Goal: Check status: Check status

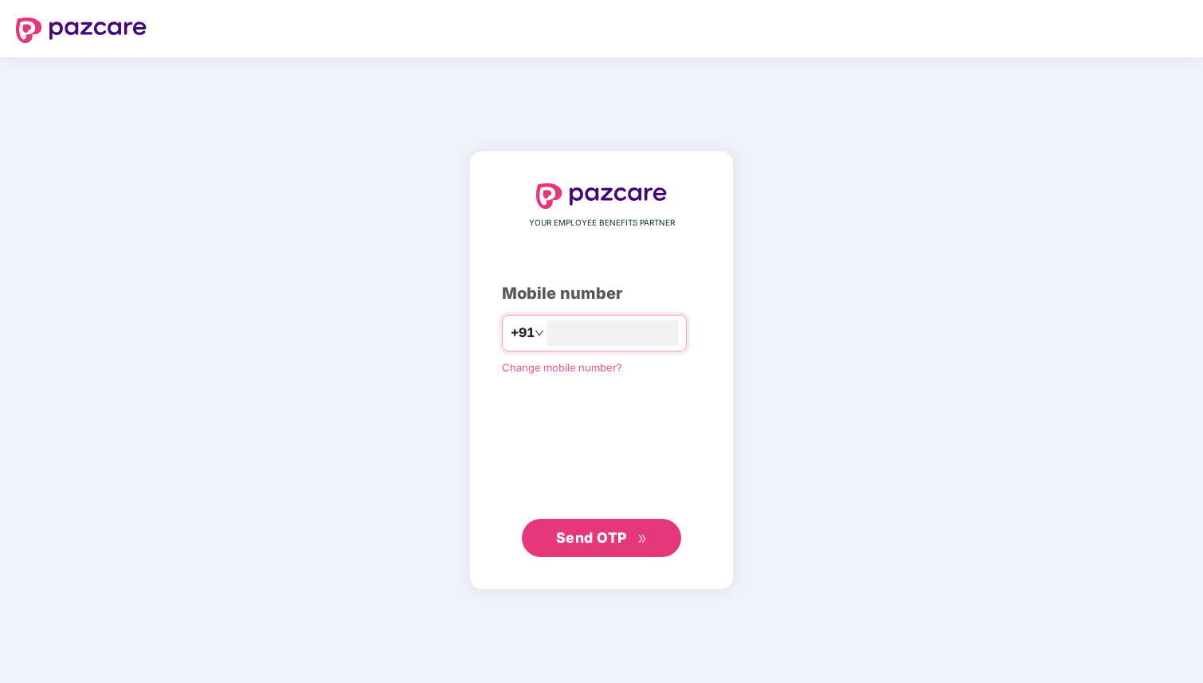
type input "**********"
click at [632, 531] on span "Send OTP" at bounding box center [602, 538] width 92 height 22
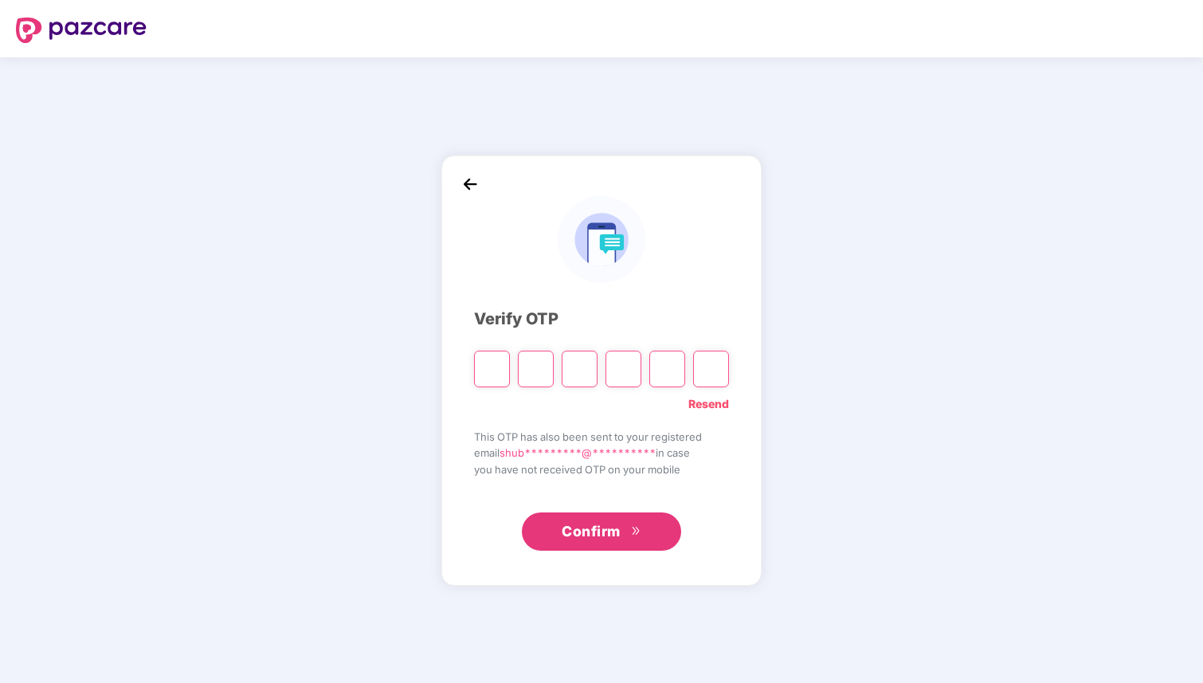
type input "*"
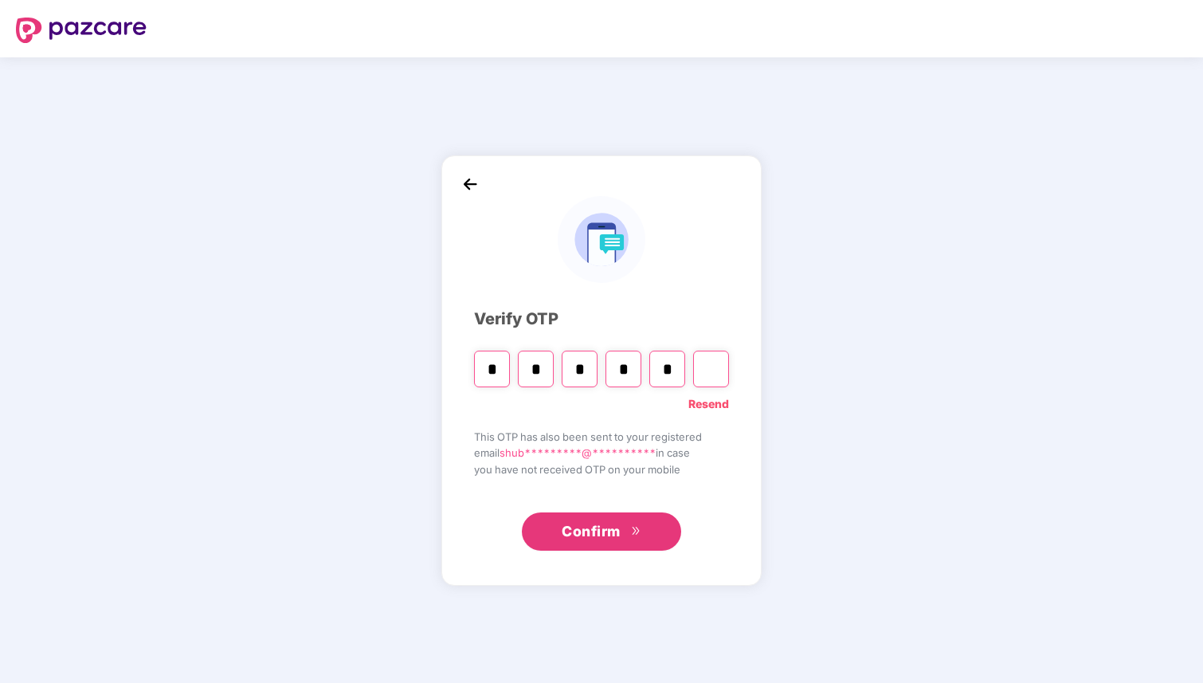
type input "*"
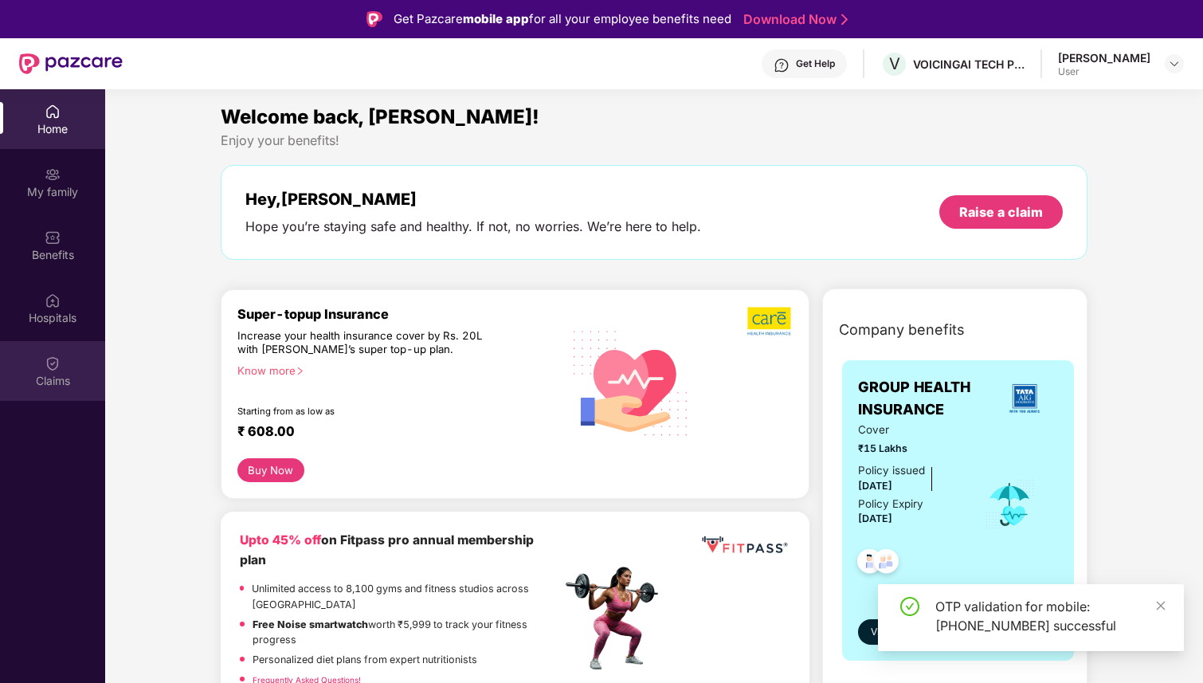
click at [56, 365] on img at bounding box center [53, 363] width 16 height 16
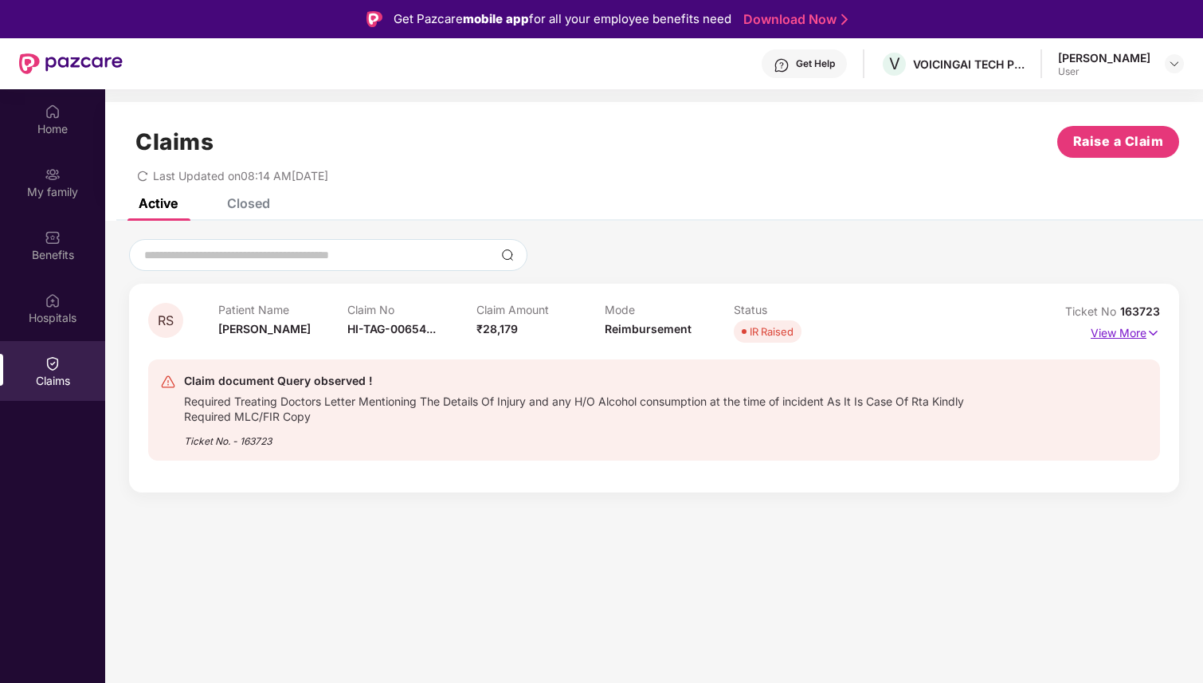
click at [1120, 331] on p "View More" at bounding box center [1125, 331] width 69 height 22
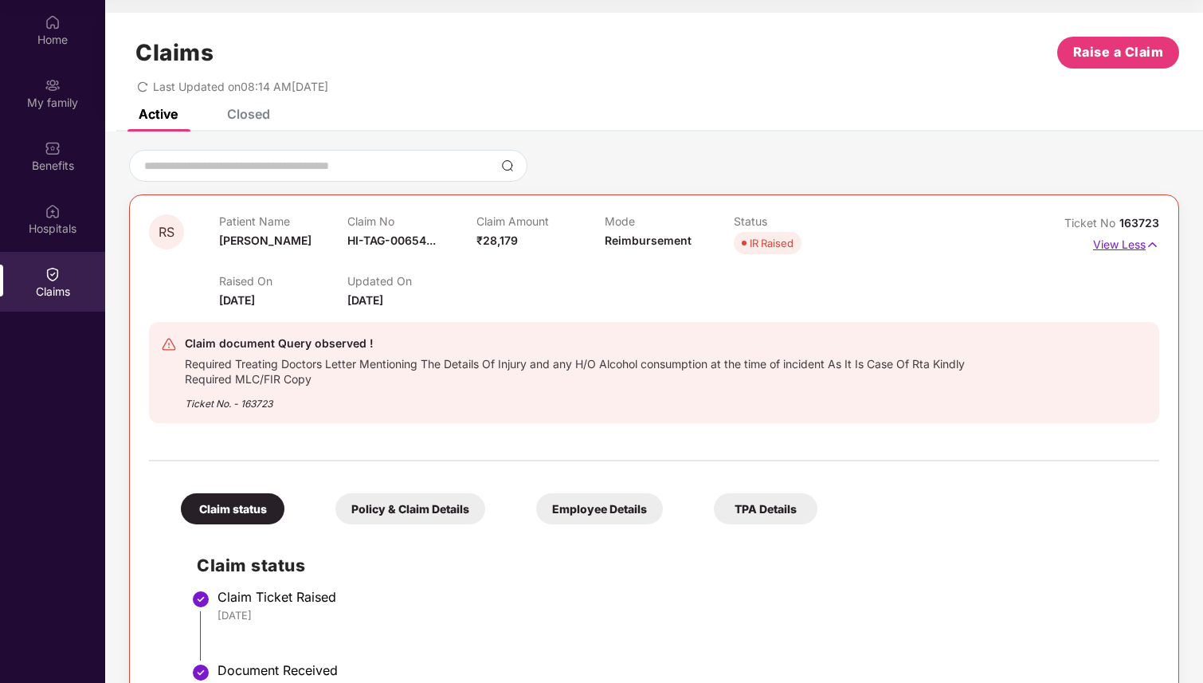
click at [1136, 244] on p "View Less" at bounding box center [1126, 243] width 66 height 22
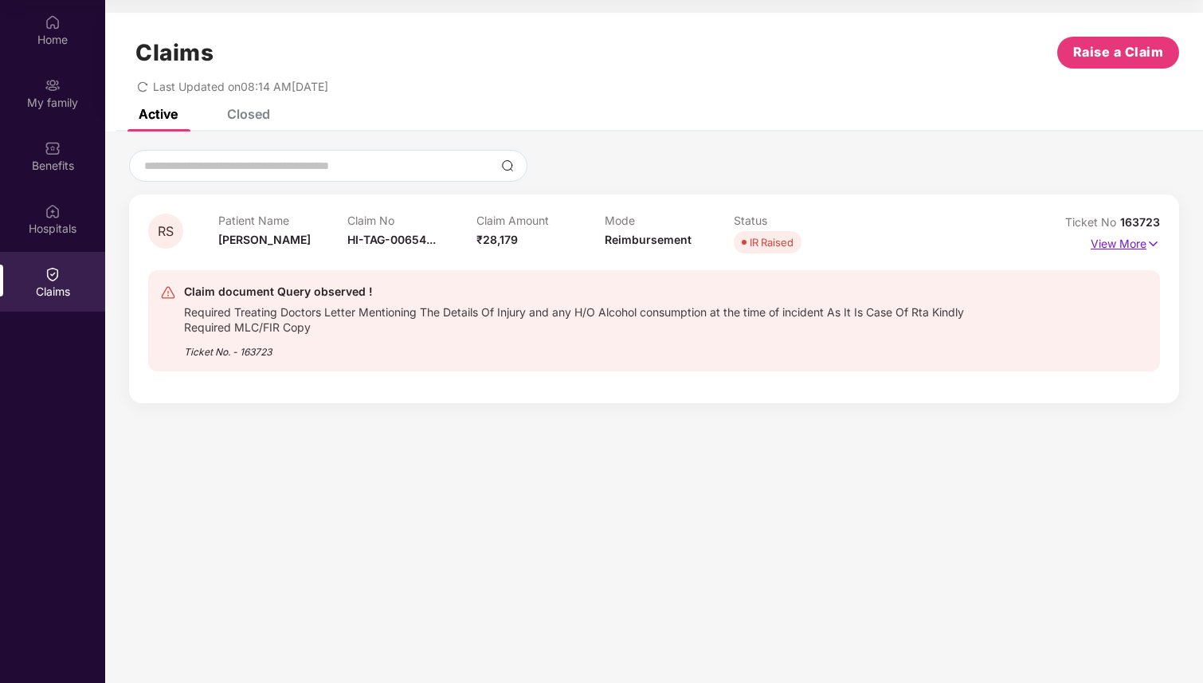
click at [1112, 240] on p "View More" at bounding box center [1125, 242] width 69 height 22
